Goal: Task Accomplishment & Management: Complete application form

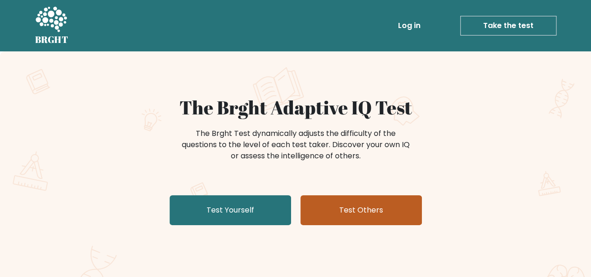
click at [330, 216] on link "Test Others" at bounding box center [360, 210] width 121 height 30
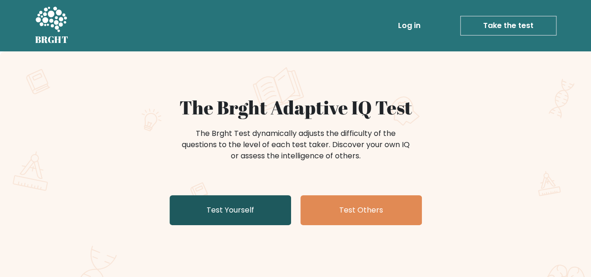
click at [232, 214] on link "Test Yourself" at bounding box center [230, 210] width 121 height 30
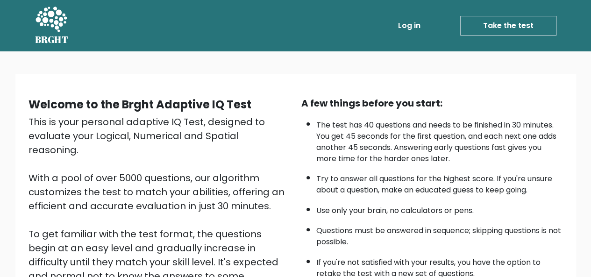
click at [519, 30] on link "Take the test" at bounding box center [508, 26] width 96 height 20
click at [502, 24] on link "Take the test" at bounding box center [508, 26] width 96 height 20
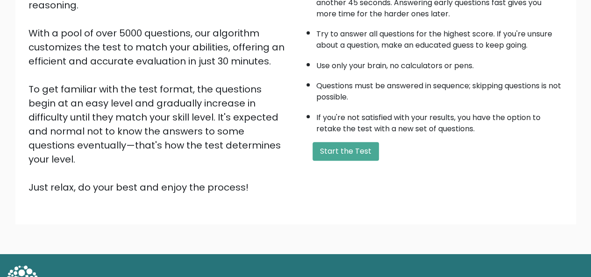
scroll to position [150, 0]
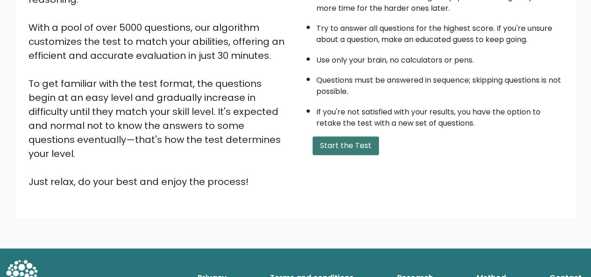
click at [352, 147] on button "Start the Test" at bounding box center [345, 145] width 66 height 19
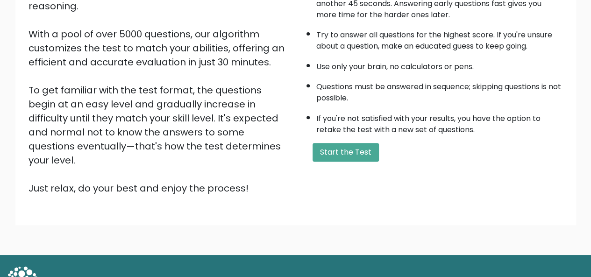
click at [299, 127] on div "A few things before you start: The test has 40 questions and needs to be finish…" at bounding box center [432, 73] width 273 height 243
click at [345, 149] on button "Start the Test" at bounding box center [345, 152] width 66 height 19
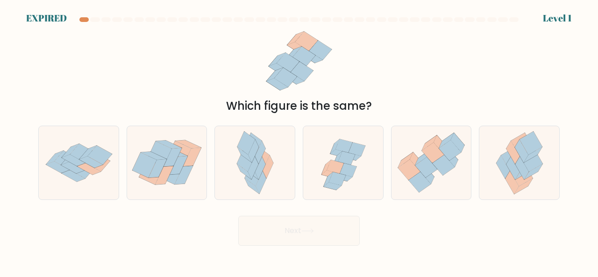
click at [345, 149] on icon at bounding box center [343, 146] width 17 height 14
click at [299, 141] on input "d." at bounding box center [299, 140] width 0 height 2
radio input "true"
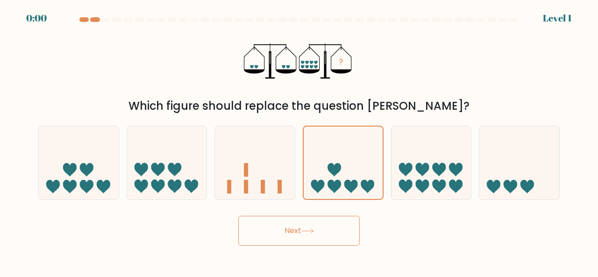
click at [345, 149] on icon at bounding box center [343, 162] width 79 height 65
click at [299, 141] on input "d." at bounding box center [299, 140] width 0 height 2
click at [345, 149] on icon at bounding box center [343, 162] width 79 height 65
click at [299, 141] on input "d." at bounding box center [299, 140] width 0 height 2
click at [345, 149] on icon at bounding box center [343, 162] width 79 height 65
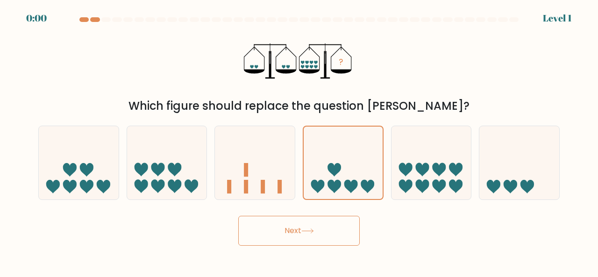
click at [299, 141] on input "d." at bounding box center [299, 140] width 0 height 2
click at [345, 149] on icon at bounding box center [343, 162] width 79 height 65
click at [299, 141] on input "d." at bounding box center [299, 140] width 0 height 2
click at [345, 149] on icon at bounding box center [343, 162] width 79 height 65
click at [299, 141] on input "d." at bounding box center [299, 140] width 0 height 2
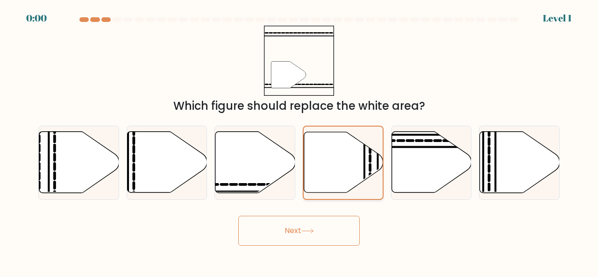
click at [325, 166] on icon at bounding box center [343, 162] width 79 height 60
click at [299, 141] on input "d." at bounding box center [299, 140] width 0 height 2
click at [327, 166] on icon at bounding box center [343, 162] width 79 height 60
click at [299, 141] on input "d." at bounding box center [299, 140] width 0 height 2
click at [327, 166] on icon at bounding box center [343, 162] width 79 height 60
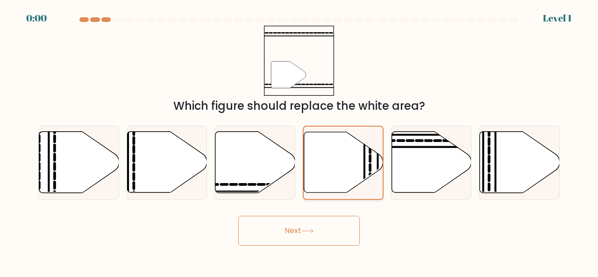
click at [299, 141] on input "d." at bounding box center [299, 140] width 0 height 2
click at [327, 166] on icon at bounding box center [343, 162] width 79 height 60
click at [299, 141] on input "d." at bounding box center [299, 140] width 0 height 2
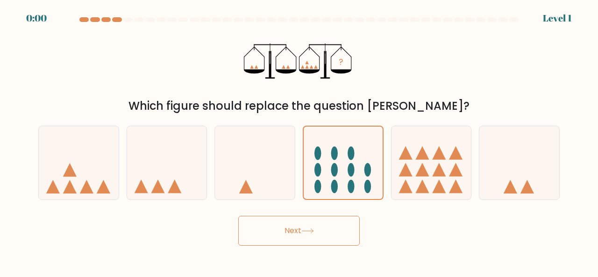
click at [327, 166] on icon at bounding box center [343, 162] width 79 height 65
click at [299, 141] on input "d." at bounding box center [299, 140] width 0 height 2
click at [327, 166] on icon at bounding box center [343, 162] width 79 height 65
click at [299, 141] on input "d." at bounding box center [299, 140] width 0 height 2
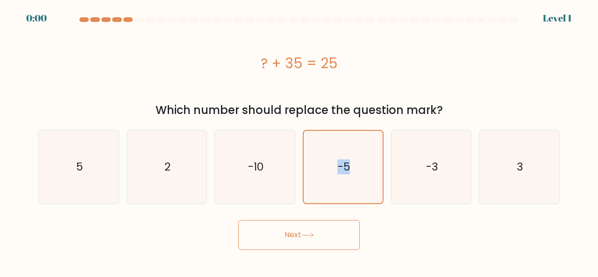
click at [327, 166] on icon "-5" at bounding box center [343, 167] width 72 height 72
click at [299, 141] on input "d. -5" at bounding box center [299, 140] width 0 height 2
click at [327, 166] on icon "-5" at bounding box center [343, 167] width 72 height 72
click at [299, 141] on input "d. -5" at bounding box center [299, 140] width 0 height 2
click at [327, 166] on icon "-5" at bounding box center [343, 167] width 72 height 72
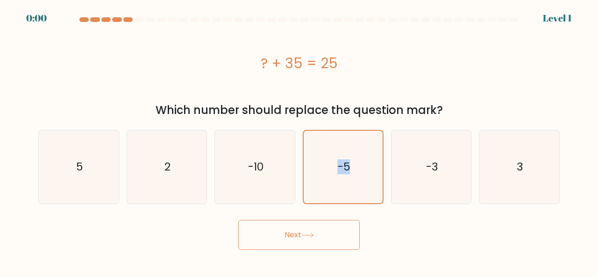
click at [299, 141] on input "d. -5" at bounding box center [299, 140] width 0 height 2
click at [327, 166] on icon "-5" at bounding box center [343, 167] width 72 height 72
click at [299, 141] on input "d. -5" at bounding box center [299, 140] width 0 height 2
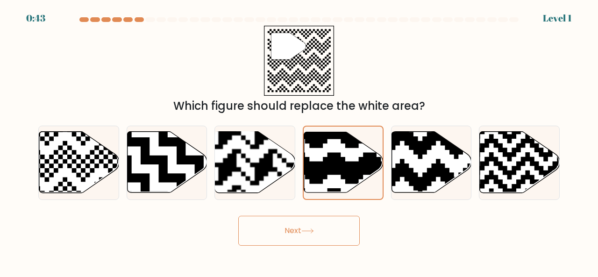
click at [327, 166] on icon at bounding box center [367, 130] width 143 height 143
click at [299, 141] on input "d." at bounding box center [299, 140] width 0 height 2
click at [327, 166] on icon at bounding box center [367, 130] width 143 height 143
click at [299, 141] on input "d." at bounding box center [299, 140] width 0 height 2
click at [327, 166] on icon at bounding box center [367, 130] width 143 height 143
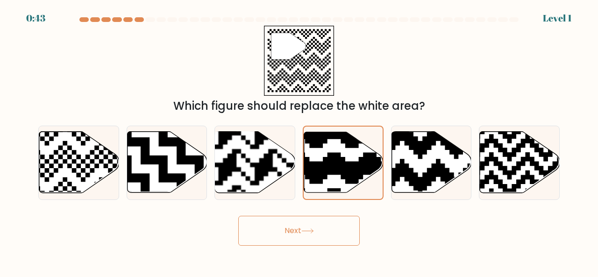
click at [299, 141] on input "d." at bounding box center [299, 140] width 0 height 2
click at [327, 166] on icon at bounding box center [367, 130] width 143 height 143
click at [299, 141] on input "d." at bounding box center [299, 140] width 0 height 2
click at [327, 166] on icon at bounding box center [367, 130] width 143 height 143
click at [299, 141] on input "d." at bounding box center [299, 140] width 0 height 2
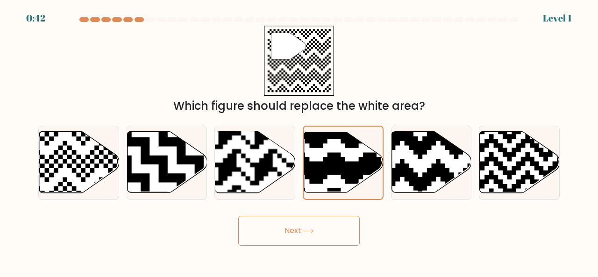
click at [327, 166] on icon at bounding box center [367, 130] width 143 height 143
click at [299, 141] on input "d." at bounding box center [299, 140] width 0 height 2
click at [327, 166] on icon at bounding box center [367, 130] width 143 height 143
click at [299, 141] on input "d." at bounding box center [299, 140] width 0 height 2
click at [327, 166] on icon at bounding box center [367, 130] width 143 height 143
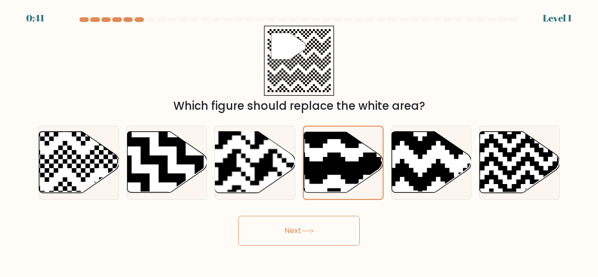
click at [299, 141] on input "d." at bounding box center [299, 140] width 0 height 2
click at [321, 215] on div "Next" at bounding box center [299, 228] width 532 height 35
click at [329, 227] on button "Next" at bounding box center [298, 231] width 121 height 30
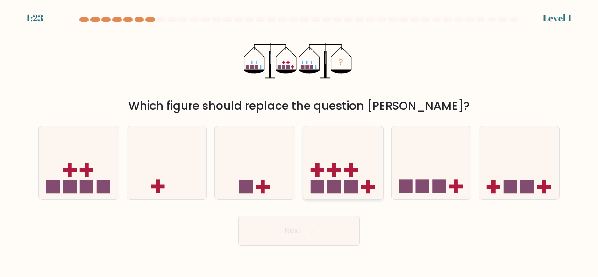
click at [336, 179] on icon at bounding box center [343, 162] width 80 height 66
click at [299, 141] on input "d." at bounding box center [299, 140] width 0 height 2
radio input "true"
click at [324, 228] on button "Next" at bounding box center [298, 231] width 121 height 30
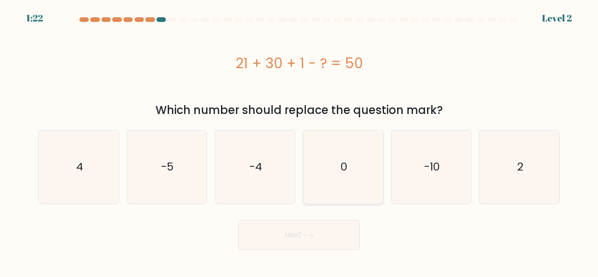
click at [342, 186] on icon "0" at bounding box center [342, 166] width 73 height 73
click at [299, 141] on input "d. 0" at bounding box center [299, 140] width 0 height 2
radio input "true"
drag, startPoint x: 325, startPoint y: 241, endPoint x: 327, endPoint y: 236, distance: 5.9
click at [326, 237] on button "Next" at bounding box center [298, 235] width 121 height 30
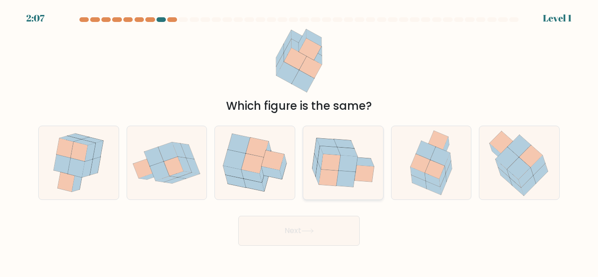
click at [348, 178] on icon at bounding box center [345, 178] width 19 height 16
click at [299, 141] on input "d." at bounding box center [299, 140] width 0 height 2
radio input "true"
click at [346, 163] on icon at bounding box center [347, 164] width 19 height 16
click at [299, 141] on input "d." at bounding box center [299, 140] width 0 height 2
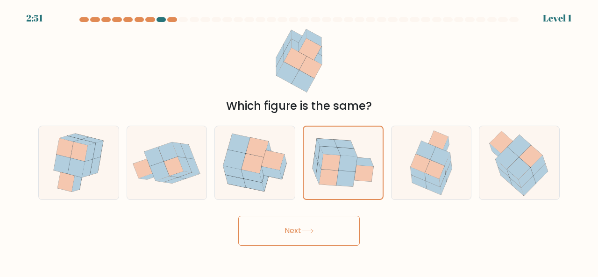
click at [329, 223] on div "Next" at bounding box center [299, 228] width 532 height 35
click at [329, 221] on button "Next" at bounding box center [298, 231] width 121 height 30
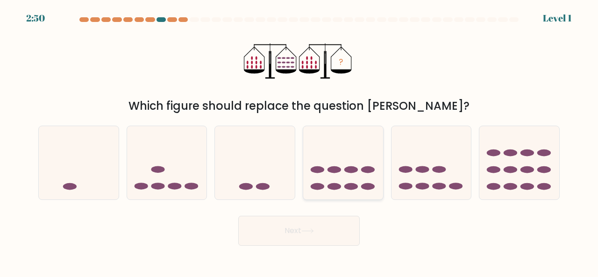
click at [349, 174] on icon at bounding box center [343, 162] width 80 height 66
click at [299, 141] on input "d." at bounding box center [299, 140] width 0 height 2
radio input "true"
click at [324, 235] on button "Next" at bounding box center [298, 231] width 121 height 30
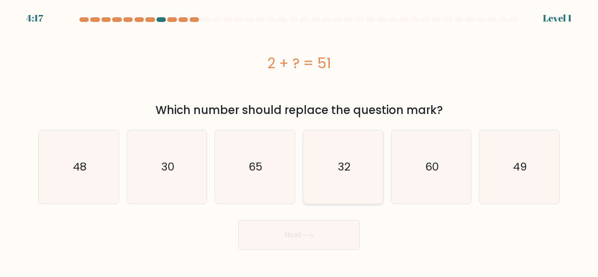
click at [347, 163] on text "32" at bounding box center [343, 166] width 13 height 15
click at [299, 141] on input "d. 32" at bounding box center [299, 140] width 0 height 2
radio input "true"
click at [318, 245] on button "Next" at bounding box center [298, 235] width 121 height 30
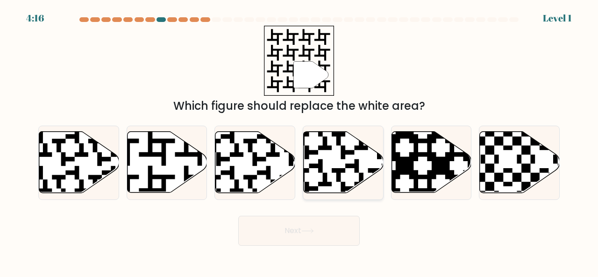
click at [341, 158] on icon at bounding box center [367, 195] width 145 height 145
click at [299, 141] on input "d." at bounding box center [299, 140] width 0 height 2
radio input "true"
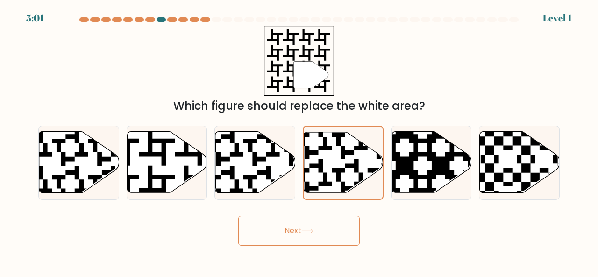
click at [313, 226] on button "Next" at bounding box center [298, 231] width 121 height 30
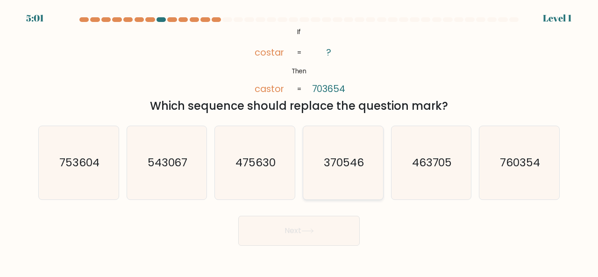
click at [333, 172] on icon "370546" at bounding box center [342, 162] width 73 height 73
click at [299, 141] on input "d. 370546" at bounding box center [299, 140] width 0 height 2
radio input "true"
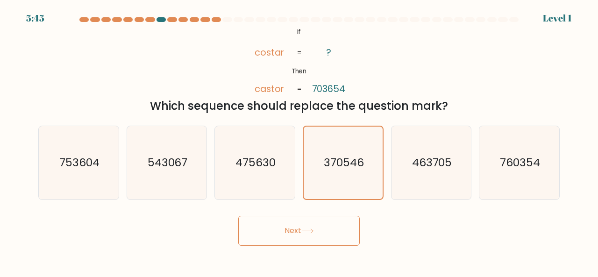
drag, startPoint x: 299, startPoint y: 235, endPoint x: 302, endPoint y: 227, distance: 8.4
click at [300, 233] on button "Next" at bounding box center [298, 231] width 121 height 30
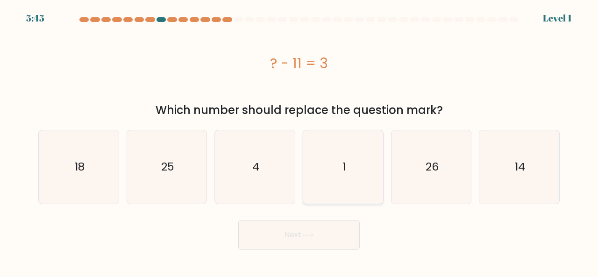
click at [347, 151] on icon "1" at bounding box center [342, 166] width 73 height 73
click at [299, 141] on input "d. 1" at bounding box center [299, 140] width 0 height 2
radio input "true"
click at [316, 237] on button "Next" at bounding box center [298, 235] width 121 height 30
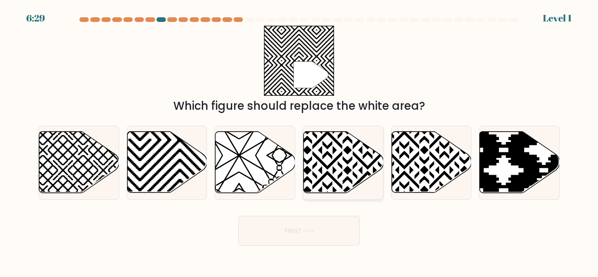
click at [337, 162] on icon at bounding box center [344, 162] width 80 height 61
click at [299, 141] on input "d." at bounding box center [299, 140] width 0 height 2
radio input "true"
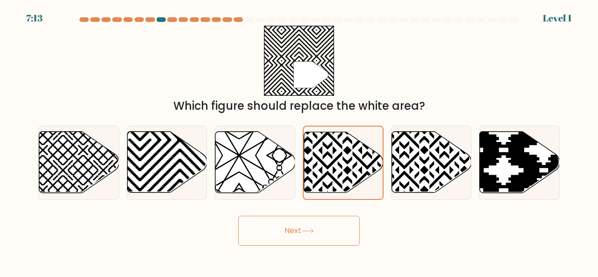
click at [328, 241] on button "Next" at bounding box center [298, 231] width 121 height 30
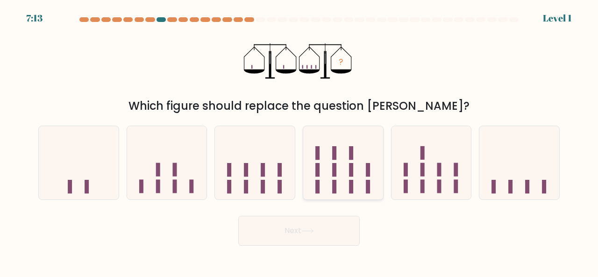
drag, startPoint x: 335, startPoint y: 158, endPoint x: 333, endPoint y: 165, distance: 6.8
click at [334, 161] on icon at bounding box center [343, 162] width 80 height 66
click at [299, 141] on input "d." at bounding box center [299, 140] width 0 height 2
radio input "true"
click at [316, 228] on button "Next" at bounding box center [298, 231] width 121 height 30
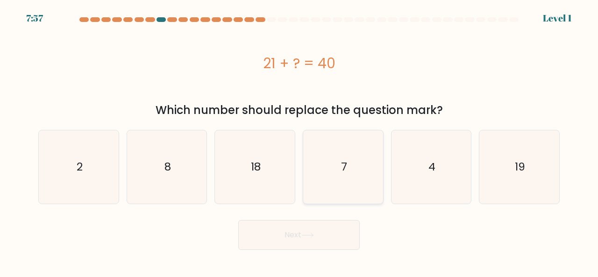
drag, startPoint x: 344, startPoint y: 157, endPoint x: 340, endPoint y: 167, distance: 10.5
click at [344, 158] on icon "7" at bounding box center [342, 166] width 73 height 73
click at [308, 246] on button "Next" at bounding box center [298, 235] width 121 height 30
click at [330, 238] on button "Next" at bounding box center [298, 235] width 121 height 30
click at [344, 163] on text "7" at bounding box center [343, 166] width 6 height 15
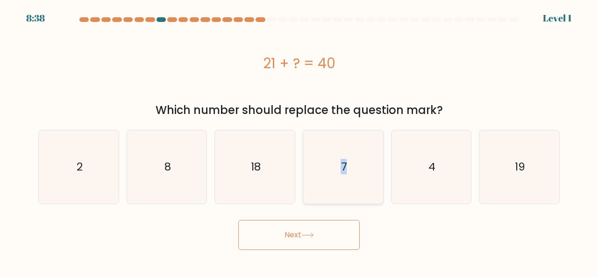
click at [299, 141] on input "d. 7" at bounding box center [299, 140] width 0 height 2
radio input "true"
click at [316, 233] on button "Next" at bounding box center [298, 235] width 121 height 30
